Goal: Transaction & Acquisition: Purchase product/service

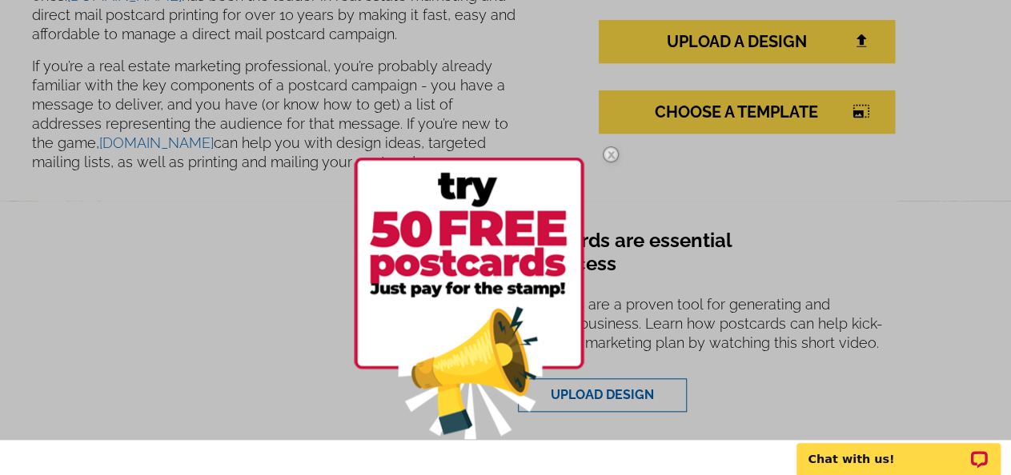
scroll to position [480, 0]
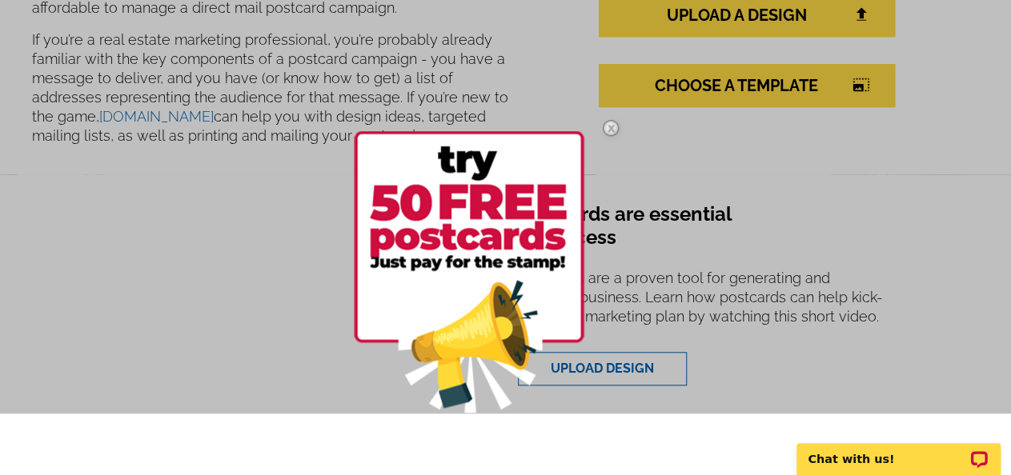
click at [858, 182] on div at bounding box center [505, 175] width 1011 height 475
click at [609, 132] on img at bounding box center [610, 128] width 46 height 46
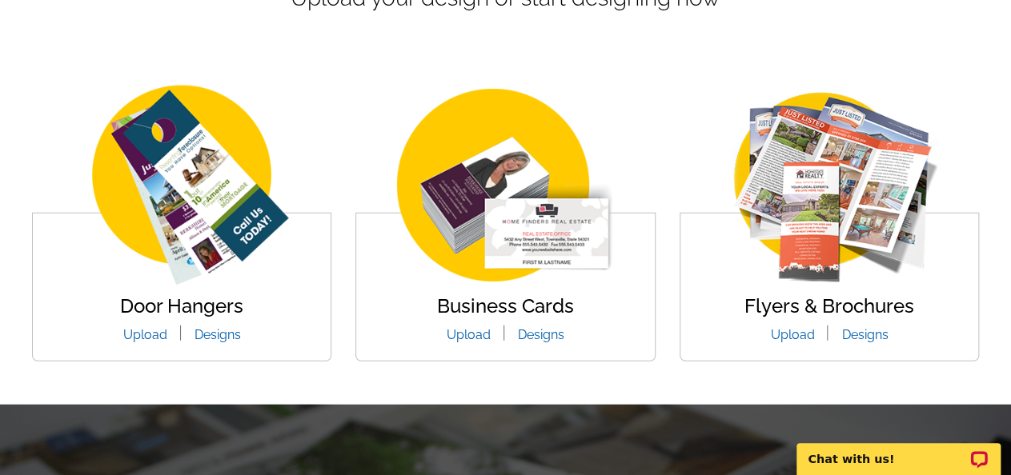
scroll to position [1680, 0]
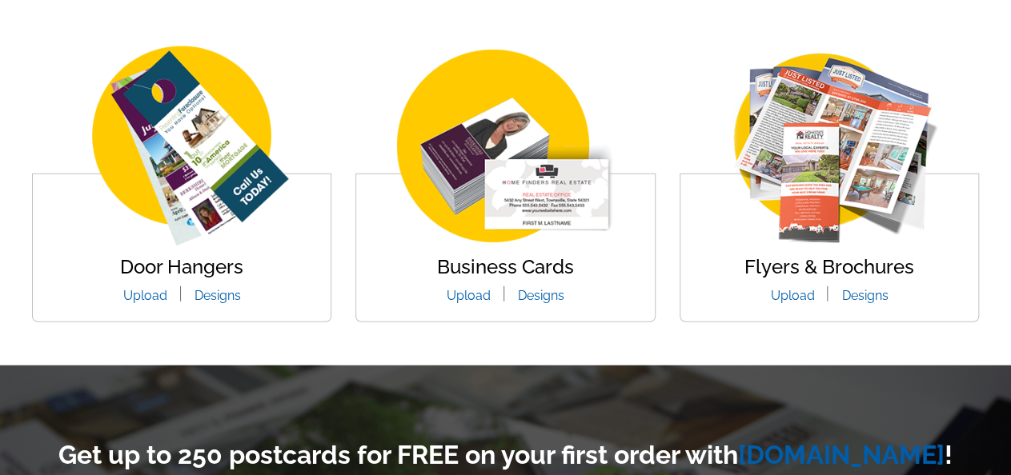
click at [706, 49] on img at bounding box center [829, 148] width 264 height 204
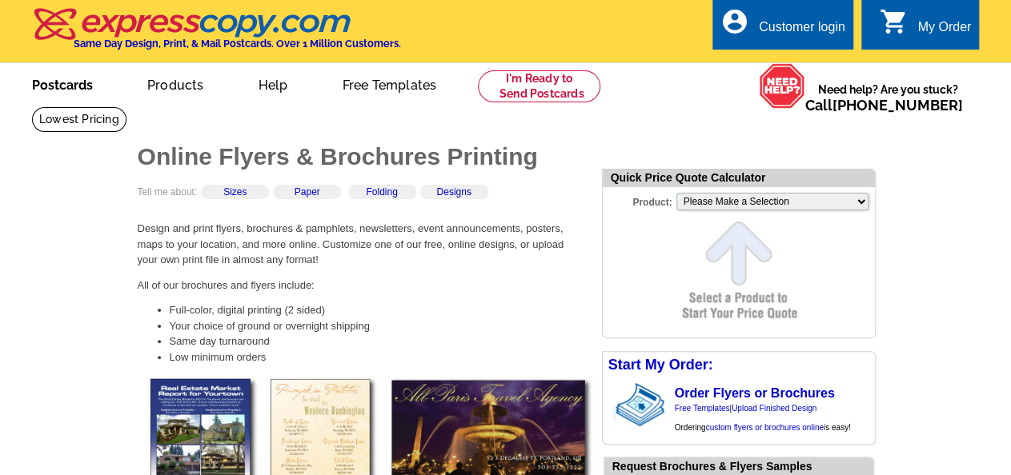
click at [63, 80] on link "Postcards" at bounding box center [62, 84] width 112 height 38
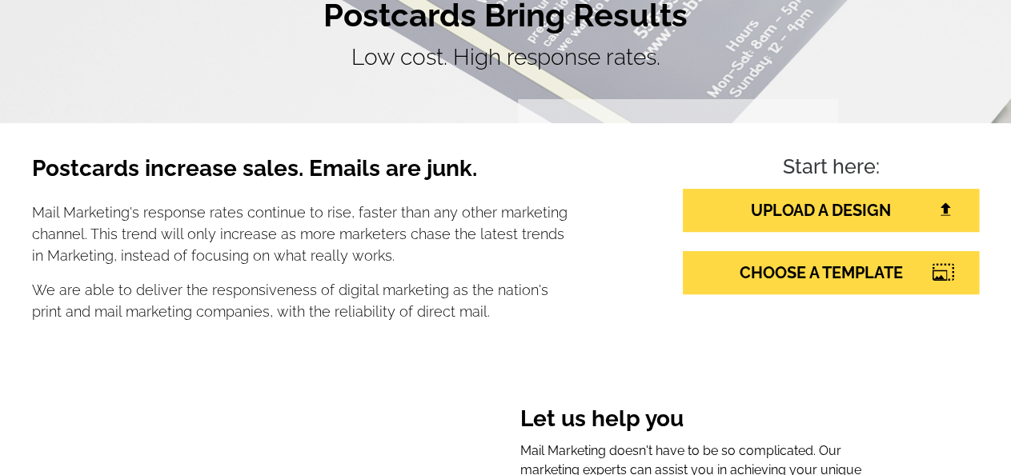
click at [644, 260] on div "Start here: UPLOAD A DESIGN CHOOSE A TEMPLATE" at bounding box center [788, 245] width 404 height 180
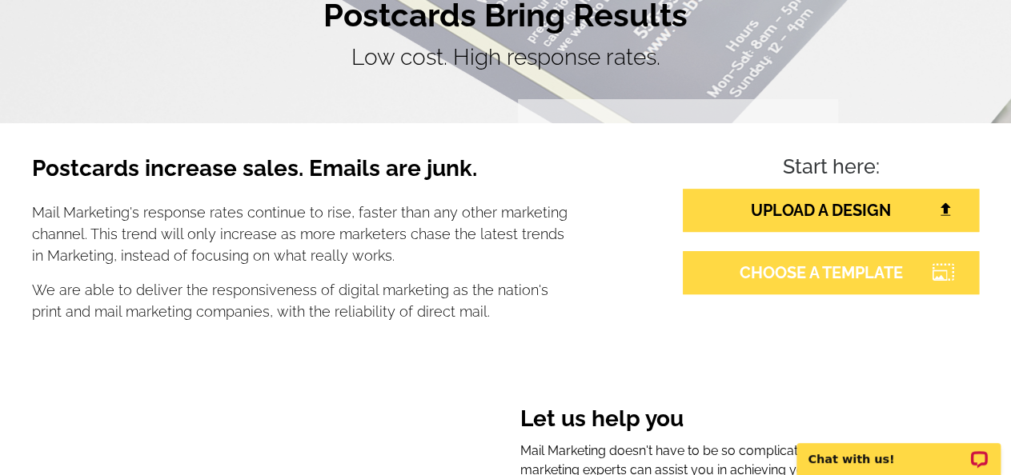
click at [777, 276] on link "CHOOSE A TEMPLATE" at bounding box center [830, 272] width 296 height 43
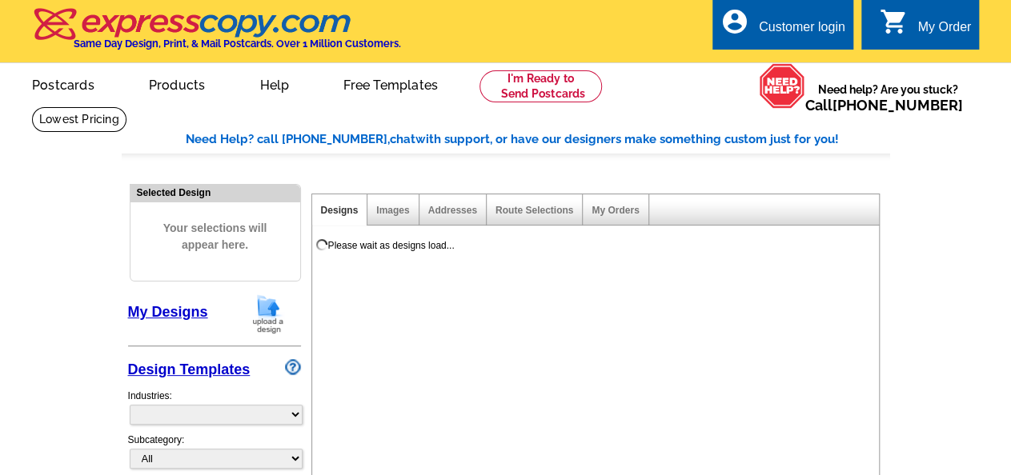
select select "785"
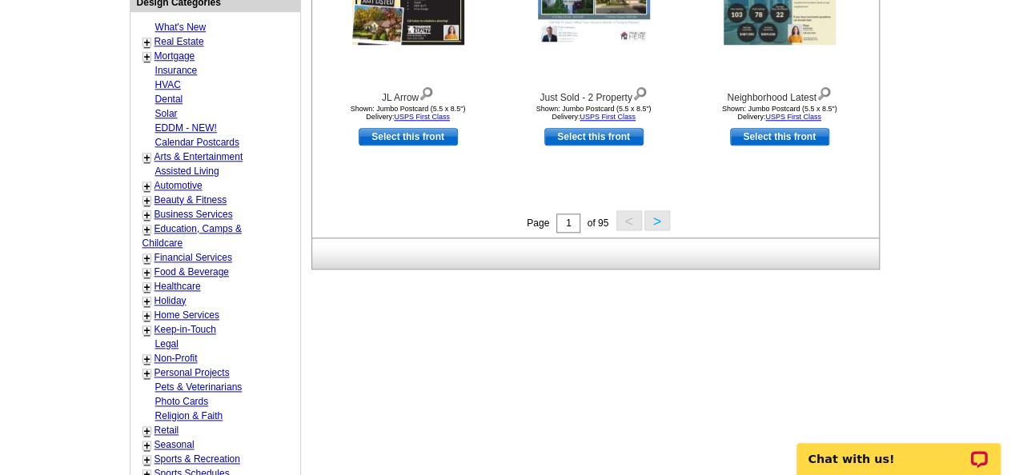
scroll to position [719, 0]
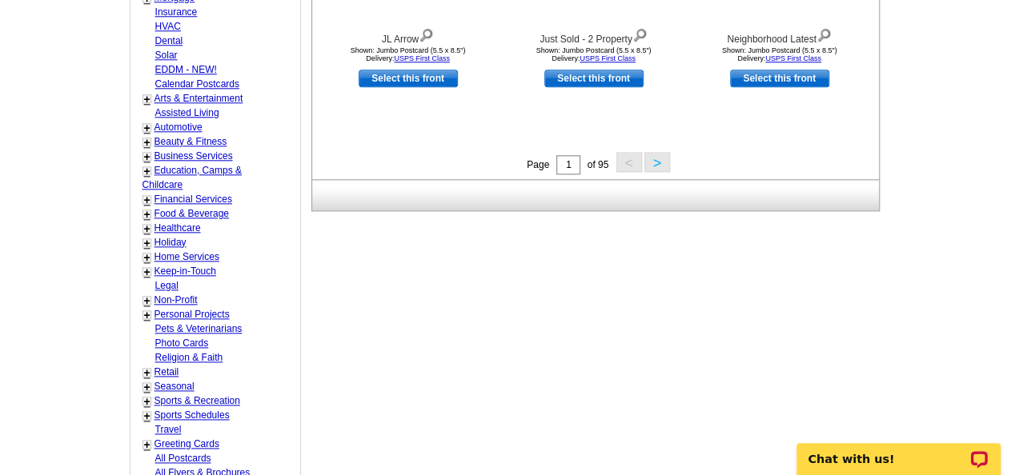
click at [654, 160] on button ">" at bounding box center [657, 162] width 26 height 20
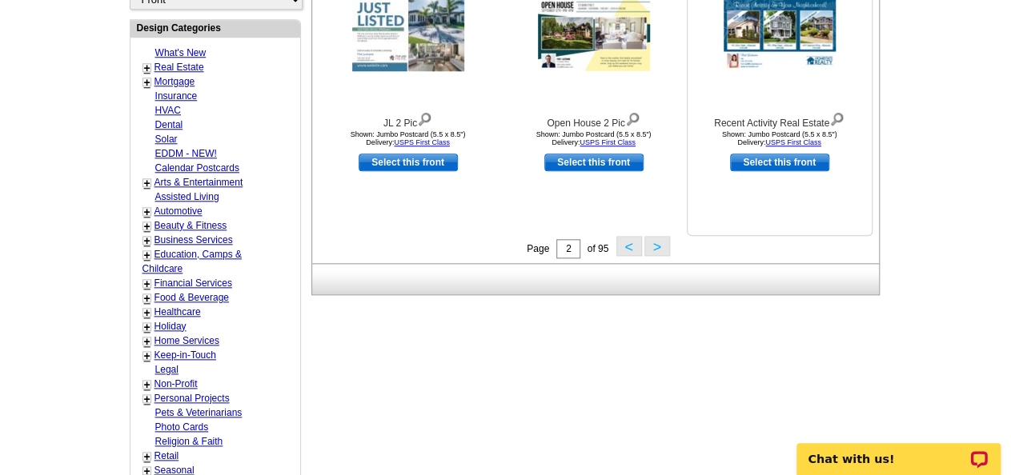
scroll to position [75, 0]
